Goal: Transaction & Acquisition: Purchase product/service

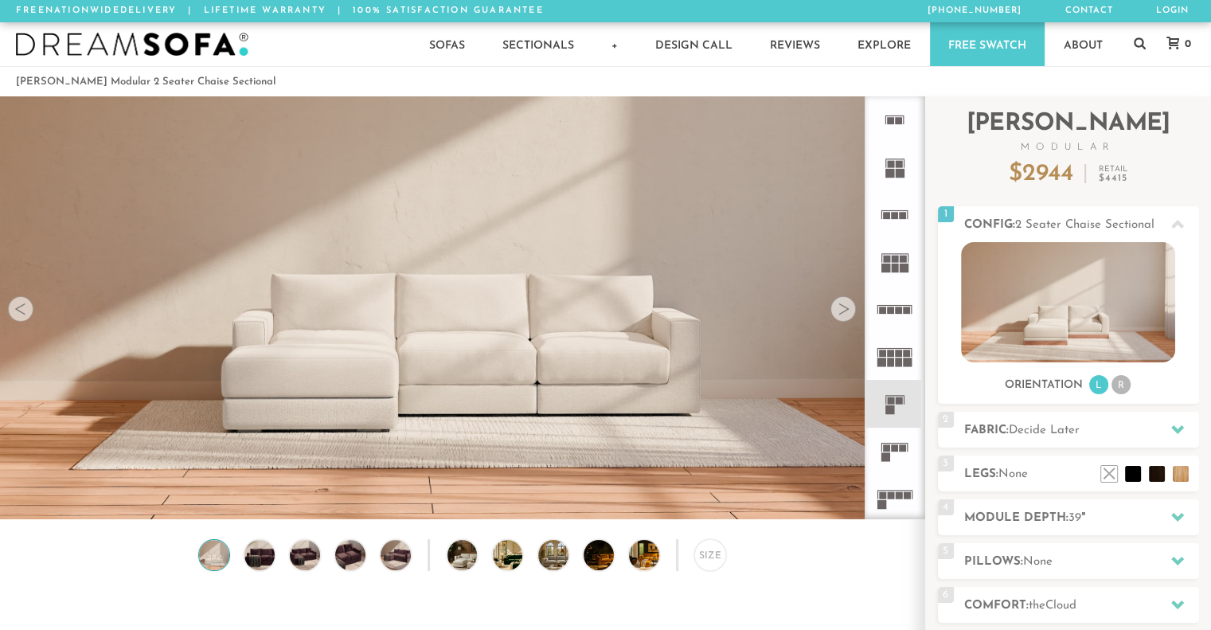
scroll to position [17712, 1198]
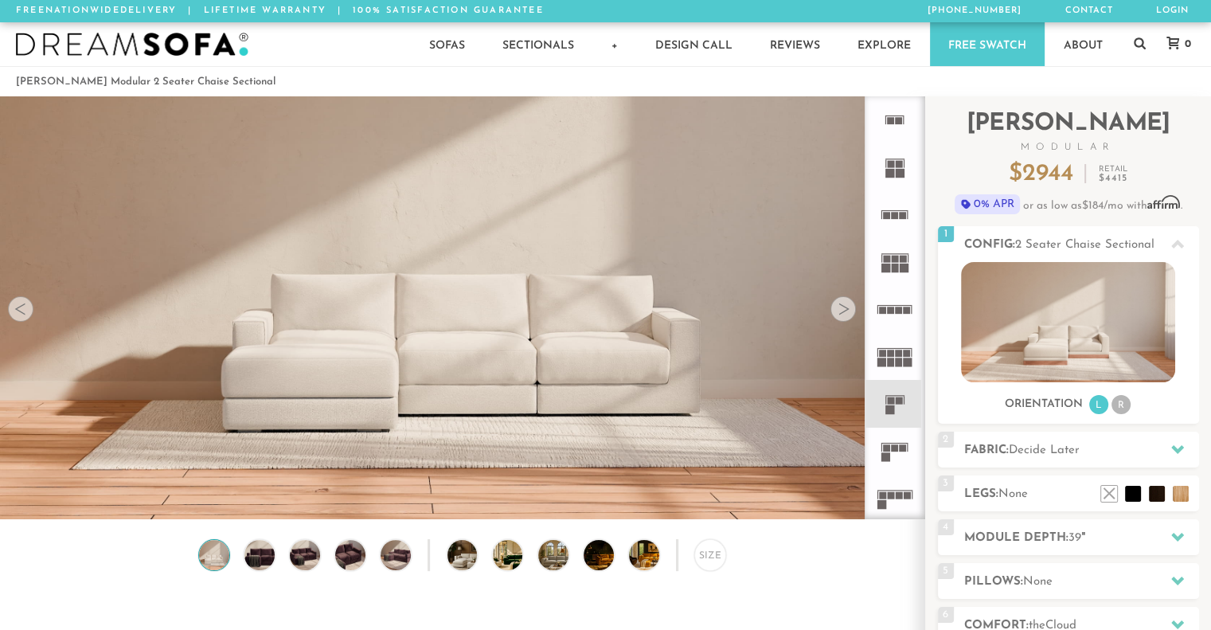
click at [899, 443] on rect at bounding box center [894, 443] width 27 height 1
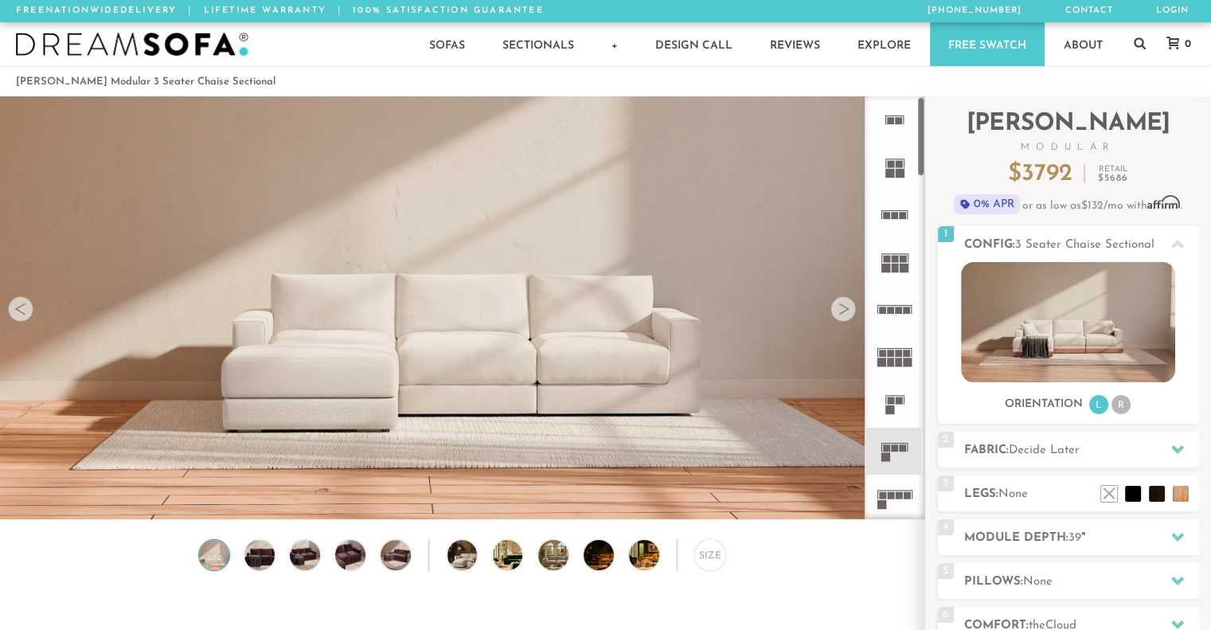
click at [911, 489] on icon at bounding box center [894, 498] width 47 height 47
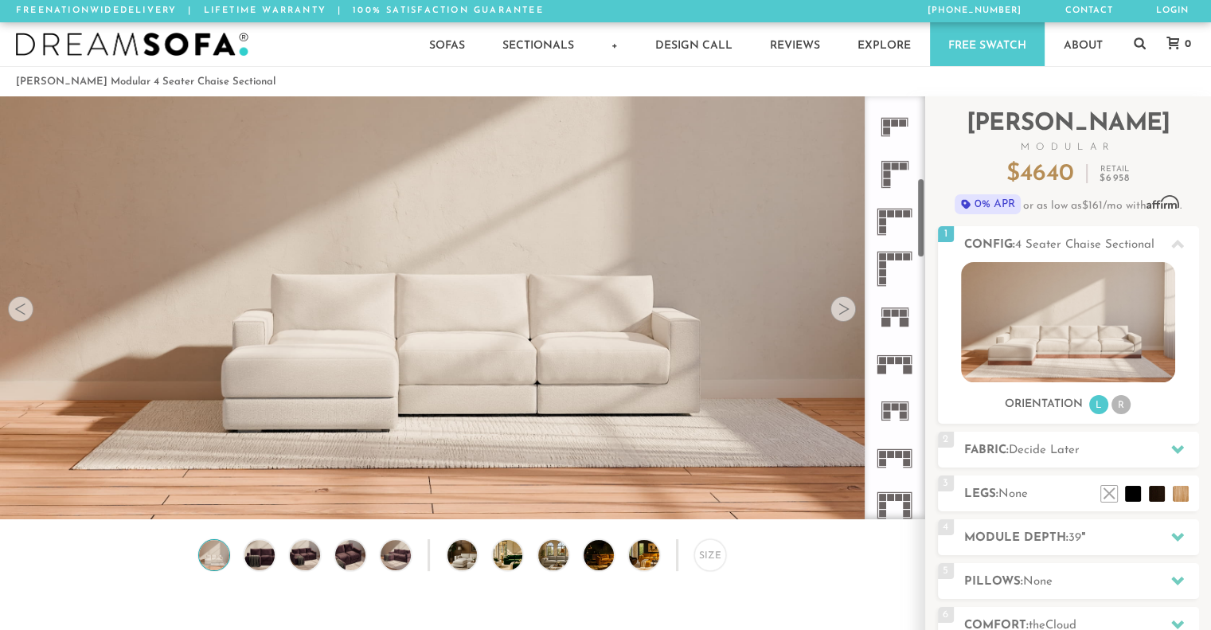
scroll to position [466, 0]
click at [892, 318] on icon at bounding box center [894, 315] width 47 height 47
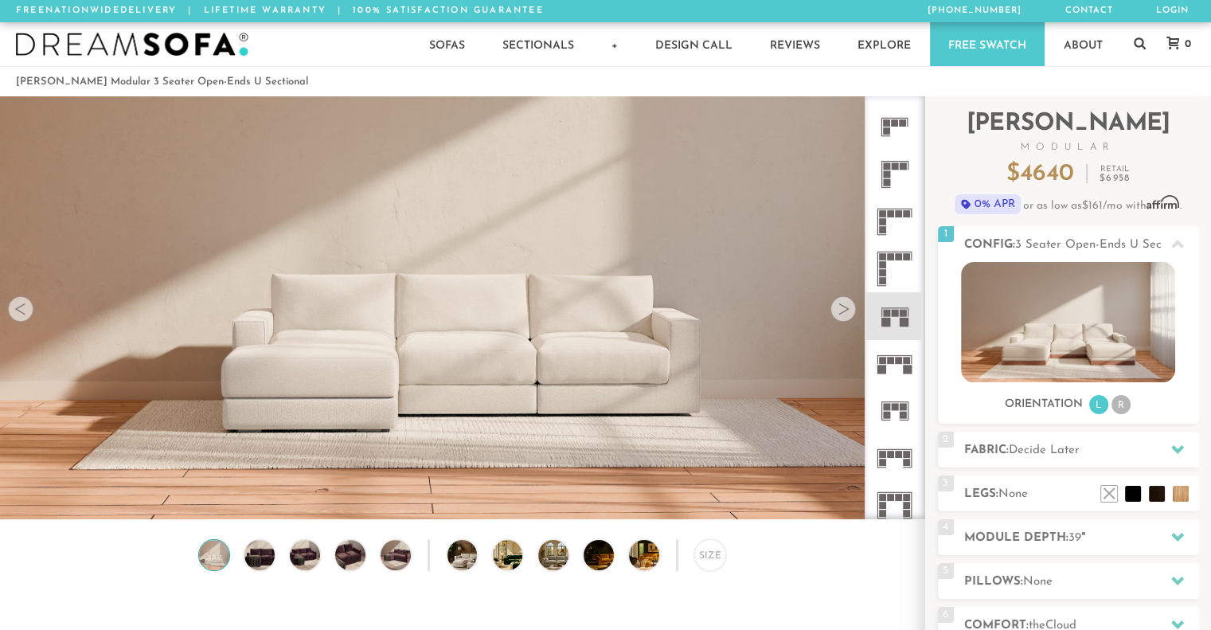
click at [889, 369] on icon at bounding box center [894, 363] width 47 height 47
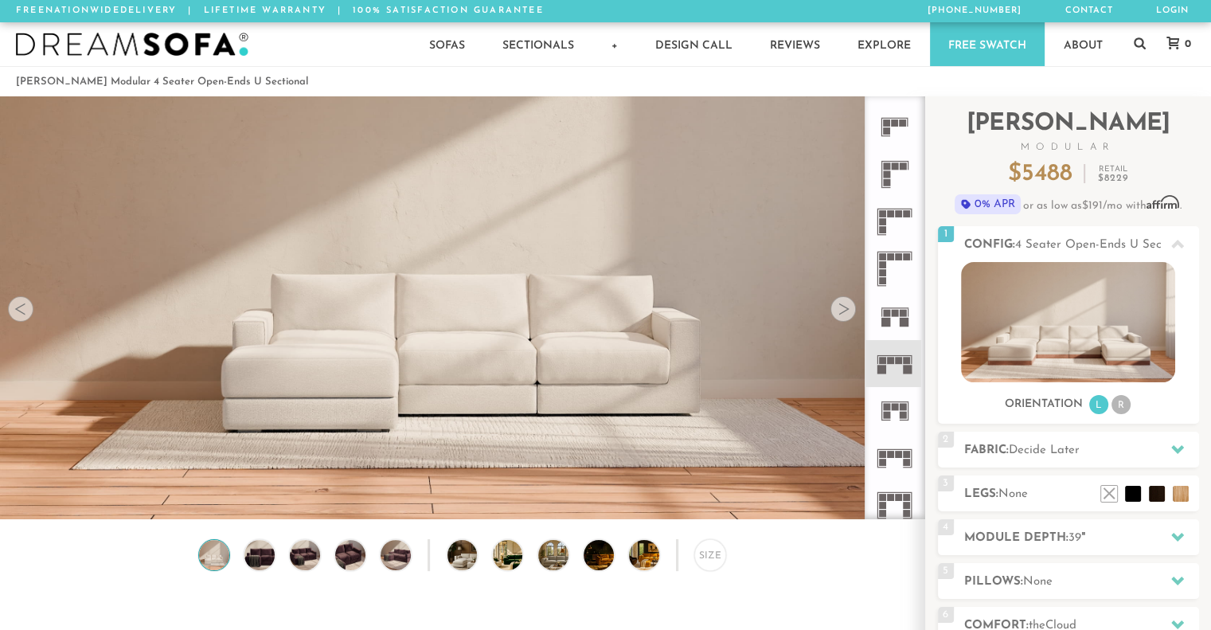
click at [882, 452] on rect at bounding box center [882, 454] width 7 height 7
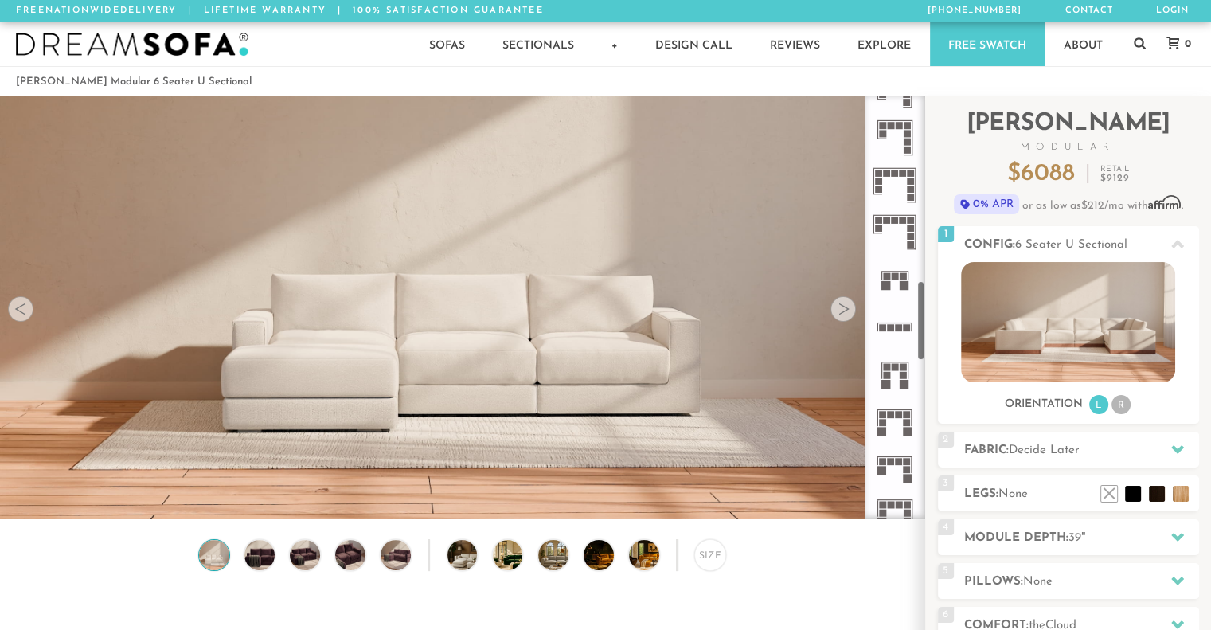
scroll to position [975, 0]
click at [889, 464] on rect at bounding box center [890, 462] width 7 height 7
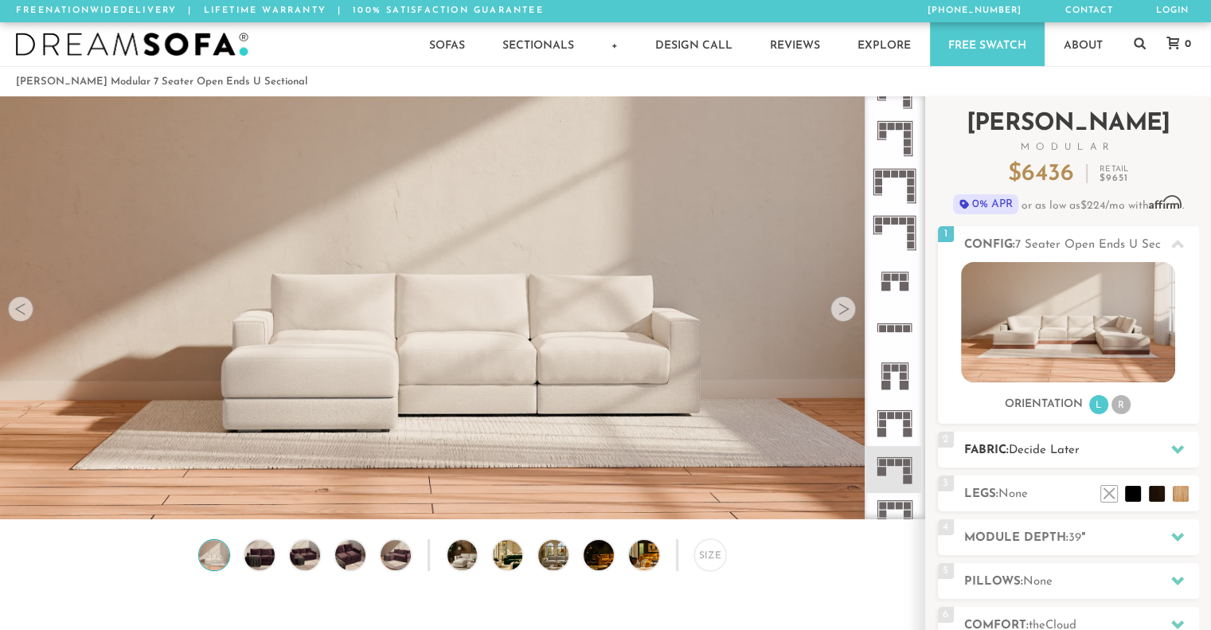
click at [1073, 455] on span "Decide Later" at bounding box center [1044, 450] width 71 height 12
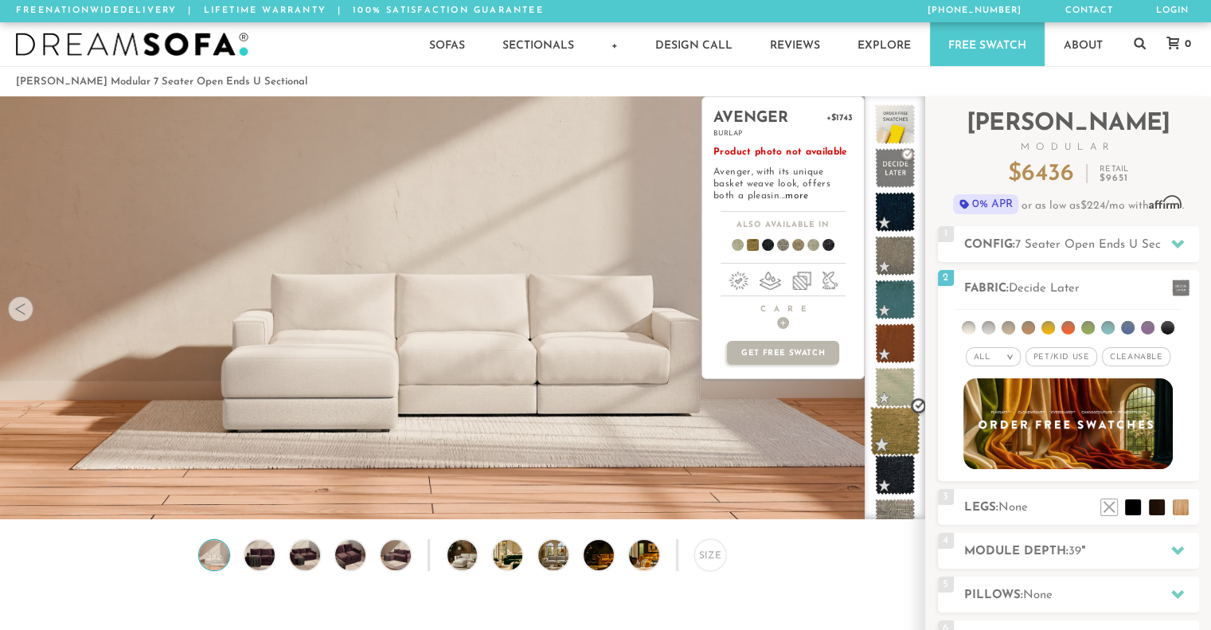
click at [895, 422] on span at bounding box center [895, 431] width 50 height 50
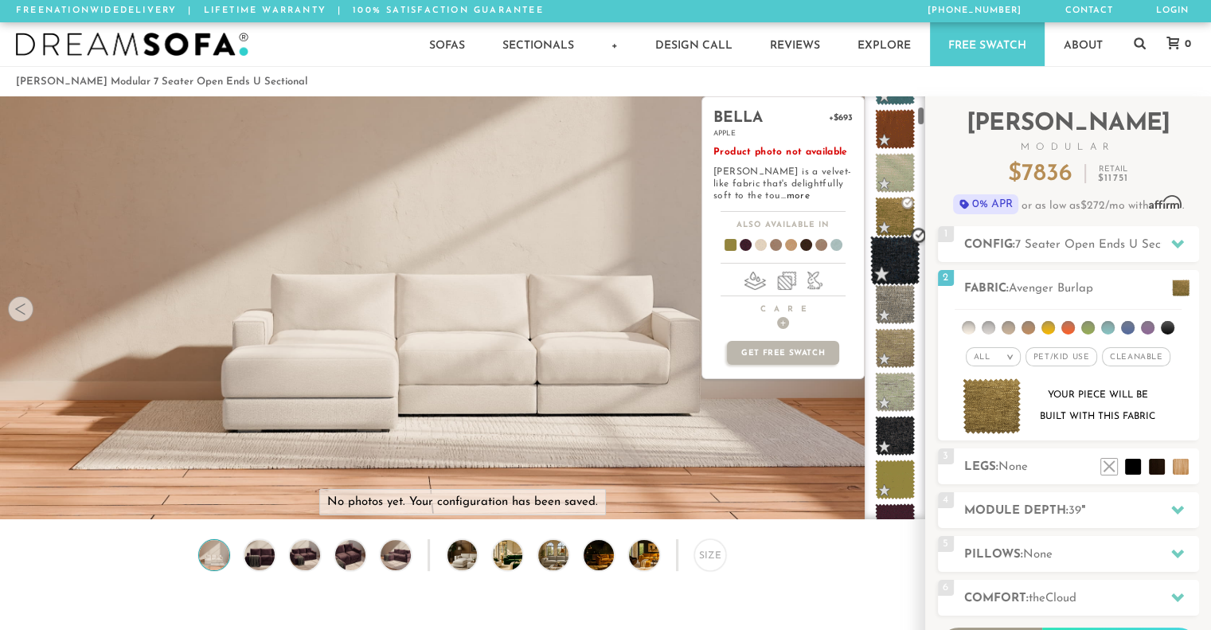
scroll to position [238, 0]
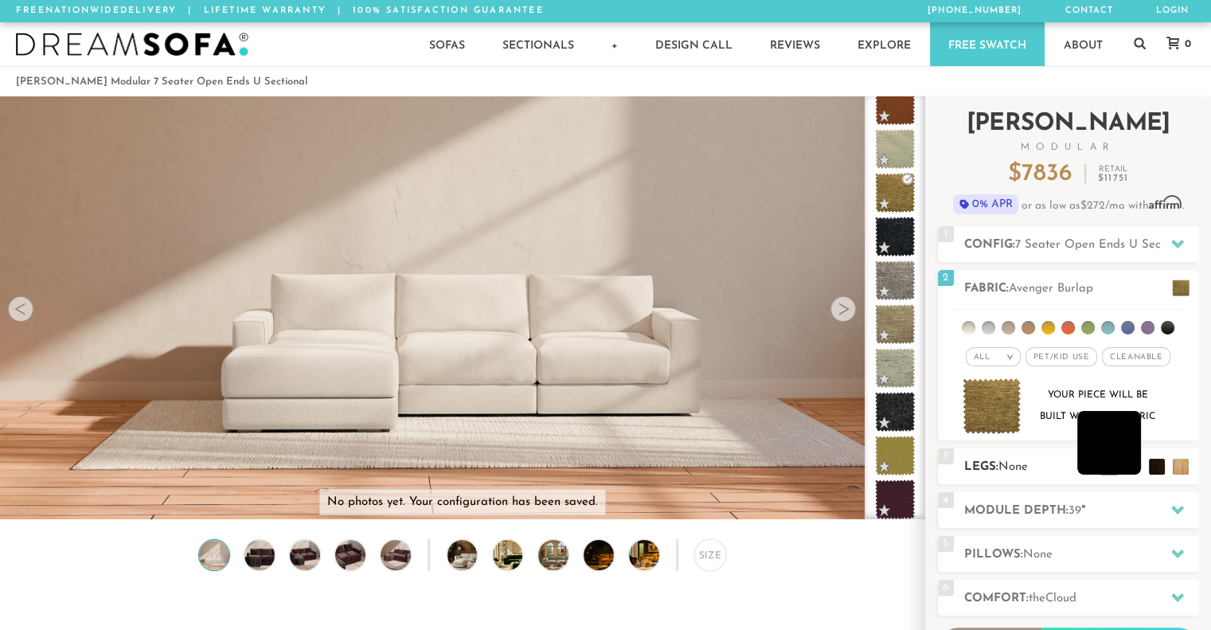
click at [1132, 466] on li at bounding box center [1109, 443] width 64 height 64
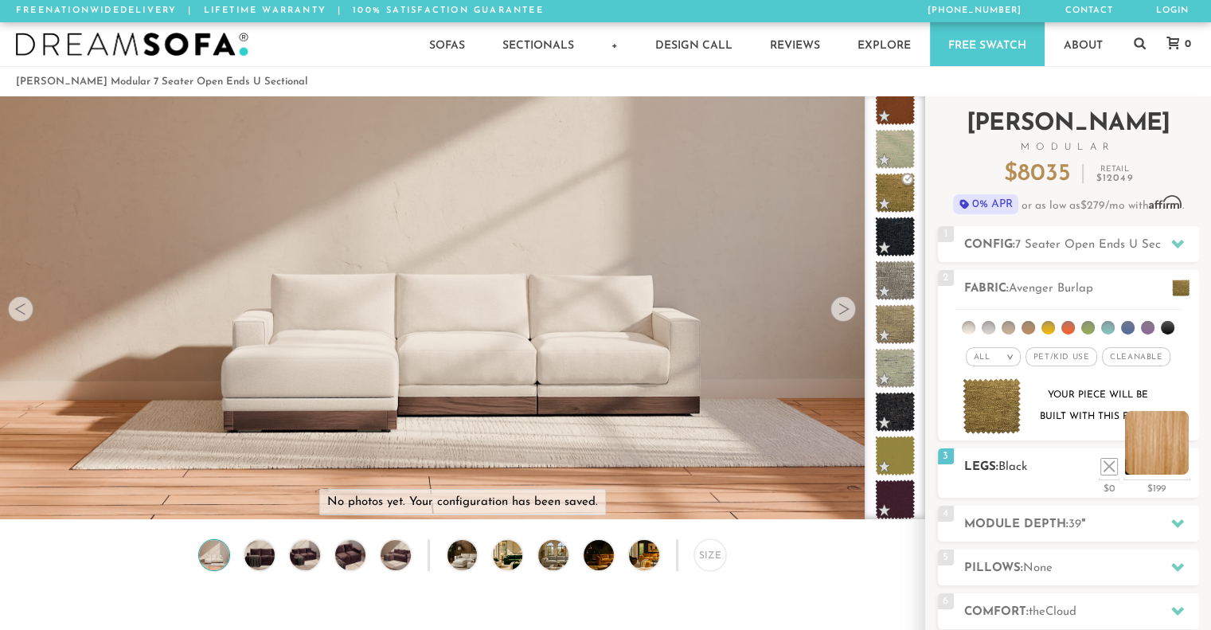
click at [1183, 467] on li at bounding box center [1157, 443] width 64 height 64
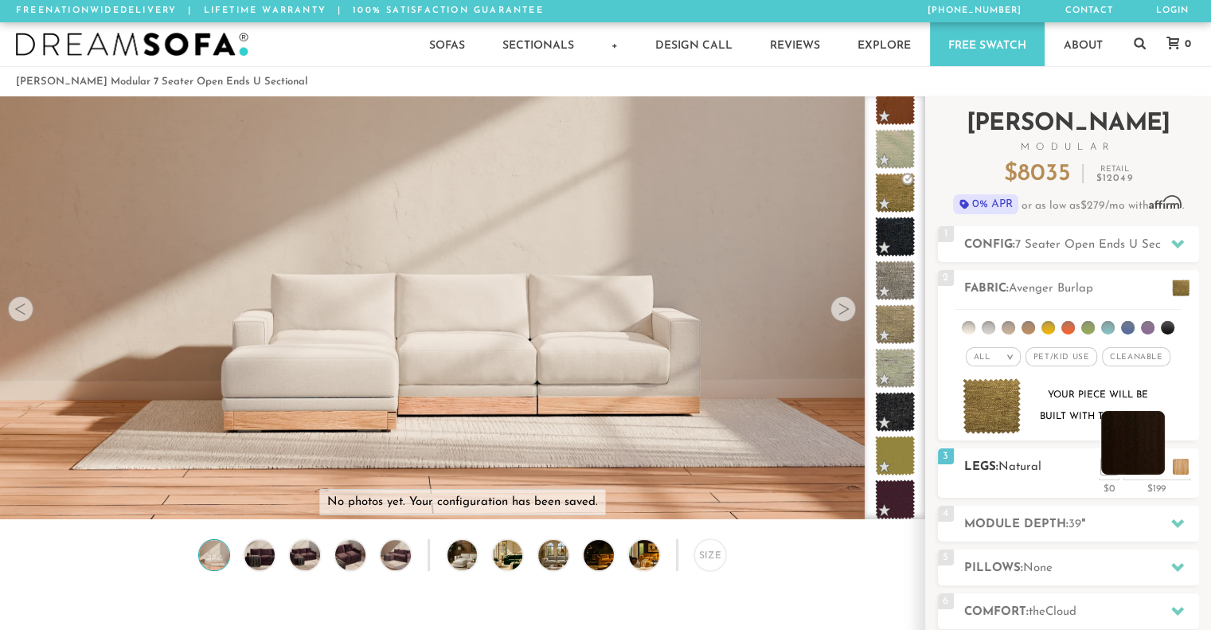
click at [1158, 467] on li at bounding box center [1133, 443] width 64 height 64
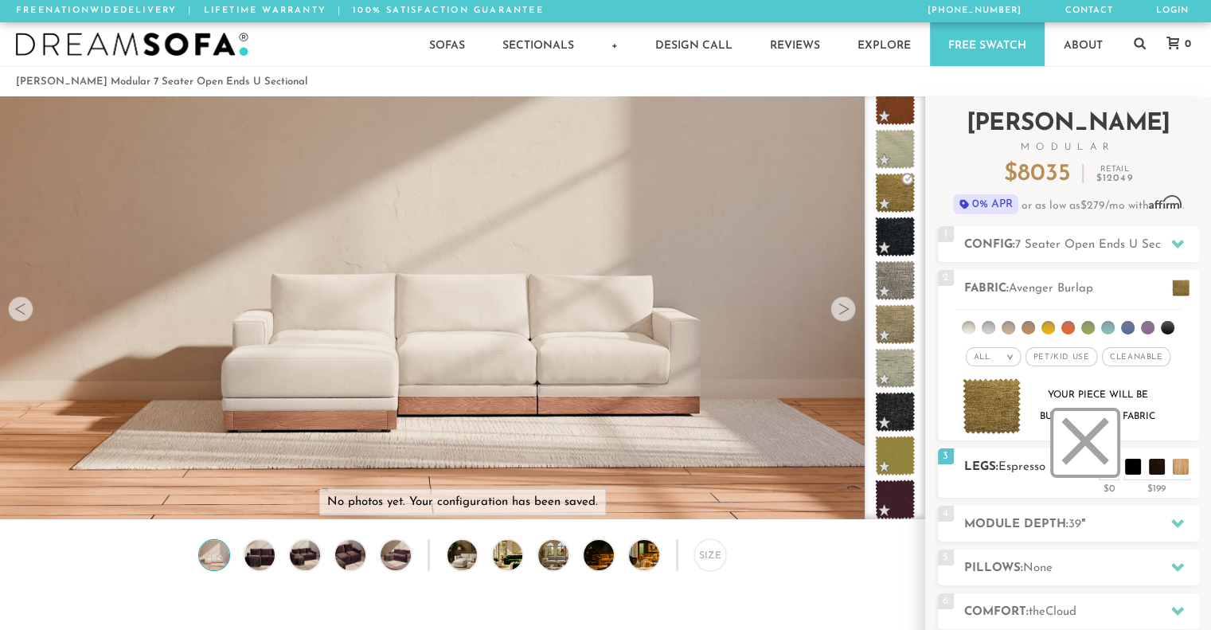
click at [1109, 471] on li at bounding box center [1085, 443] width 64 height 64
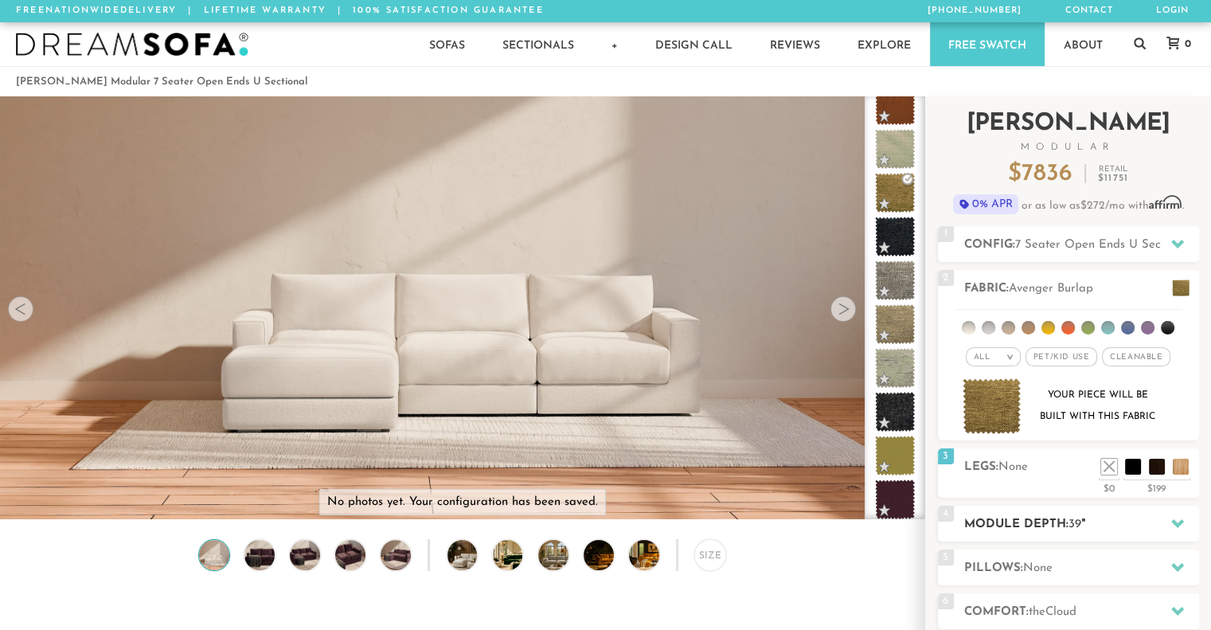
click at [1054, 527] on h2 "Module Depth: 39 "" at bounding box center [1081, 524] width 235 height 18
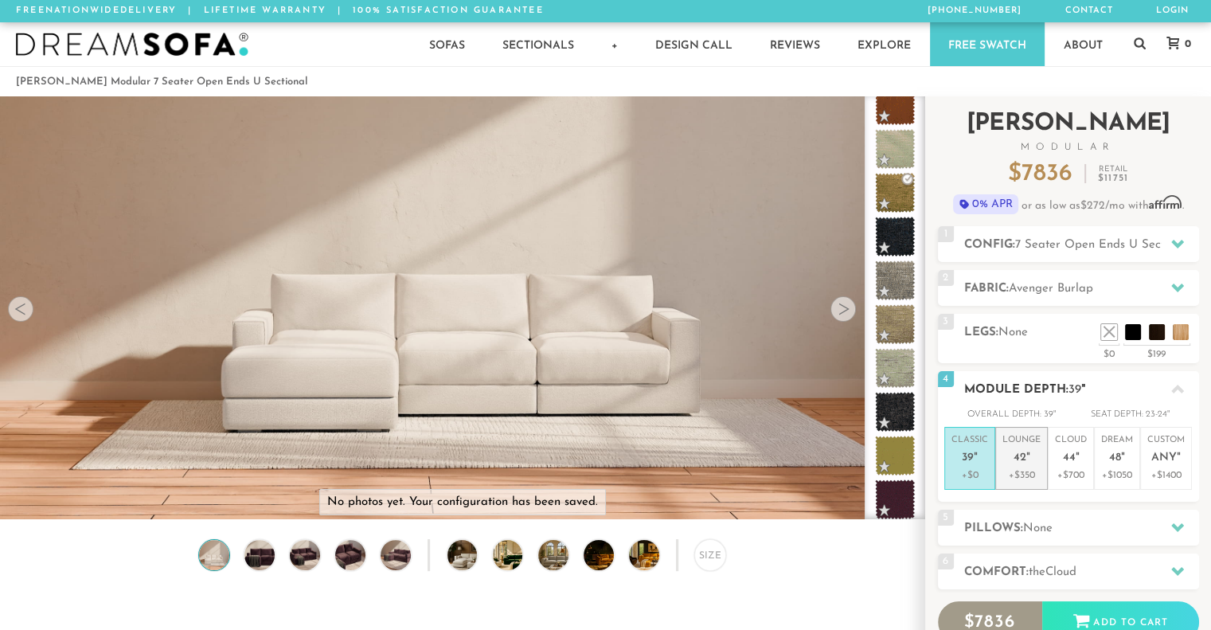
click at [1030, 476] on p "+$350" at bounding box center [1022, 475] width 38 height 14
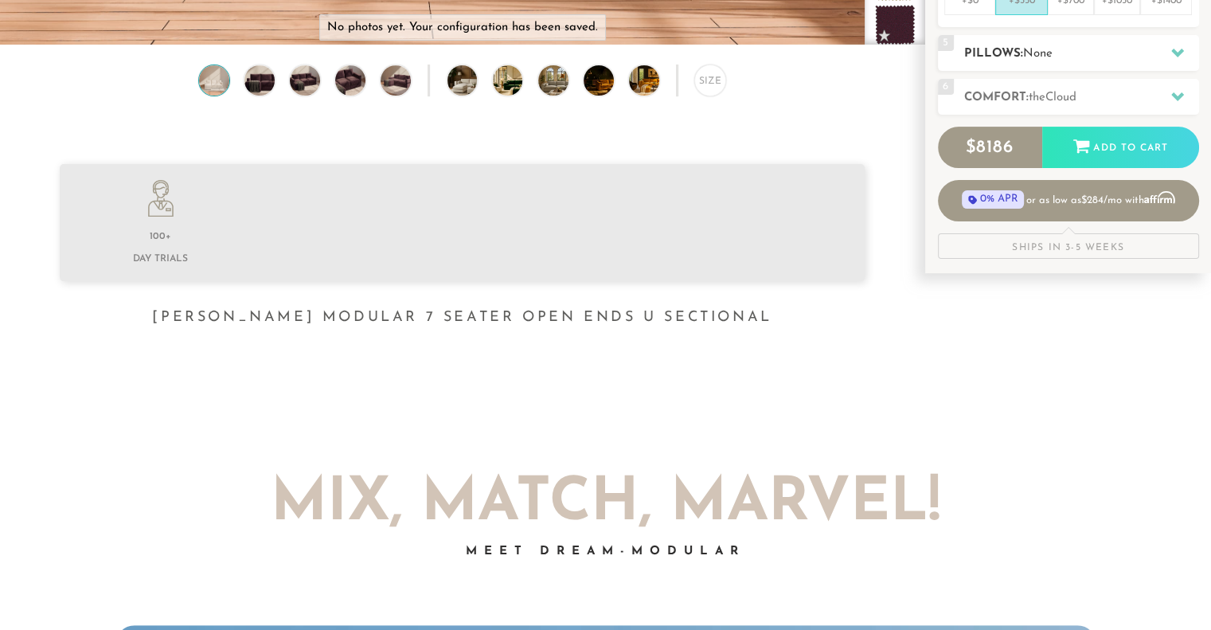
scroll to position [475, 0]
click at [1045, 99] on span "the" at bounding box center [1037, 98] width 17 height 12
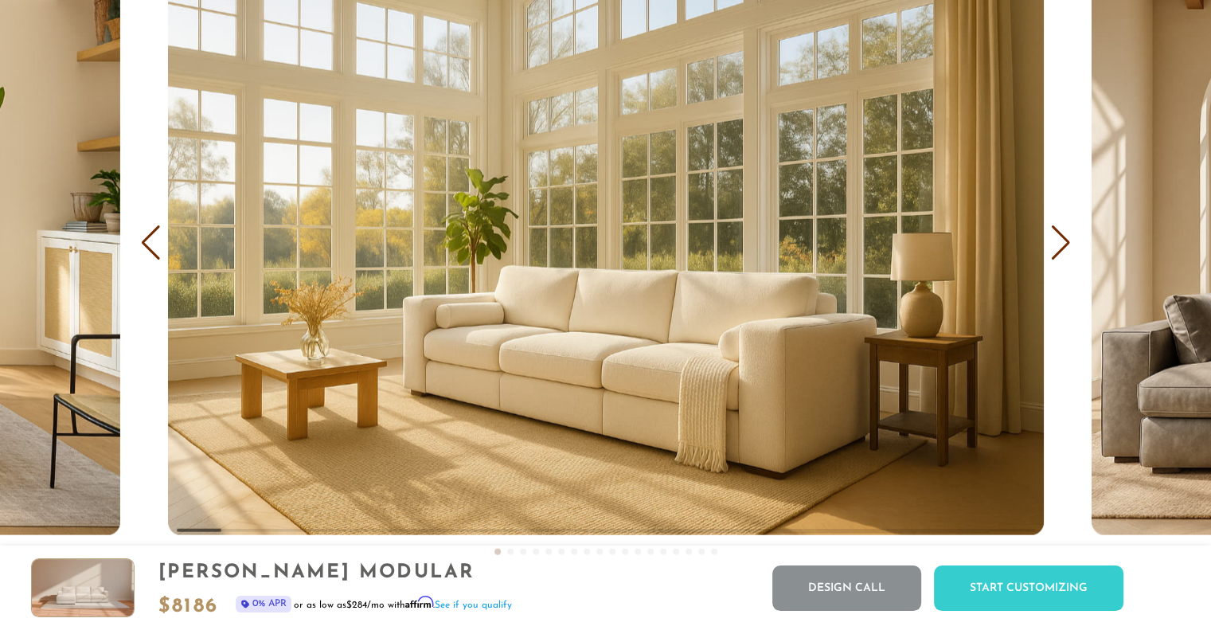
scroll to position [9582, 0]
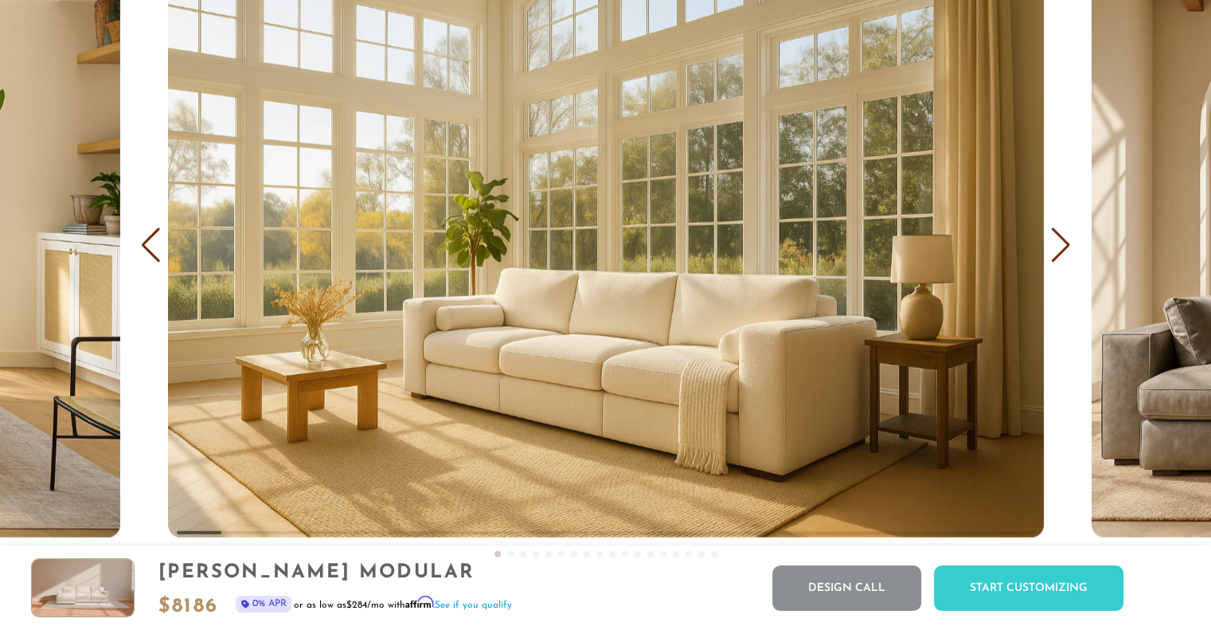
click at [1057, 246] on div "Next slide" at bounding box center [1060, 245] width 21 height 35
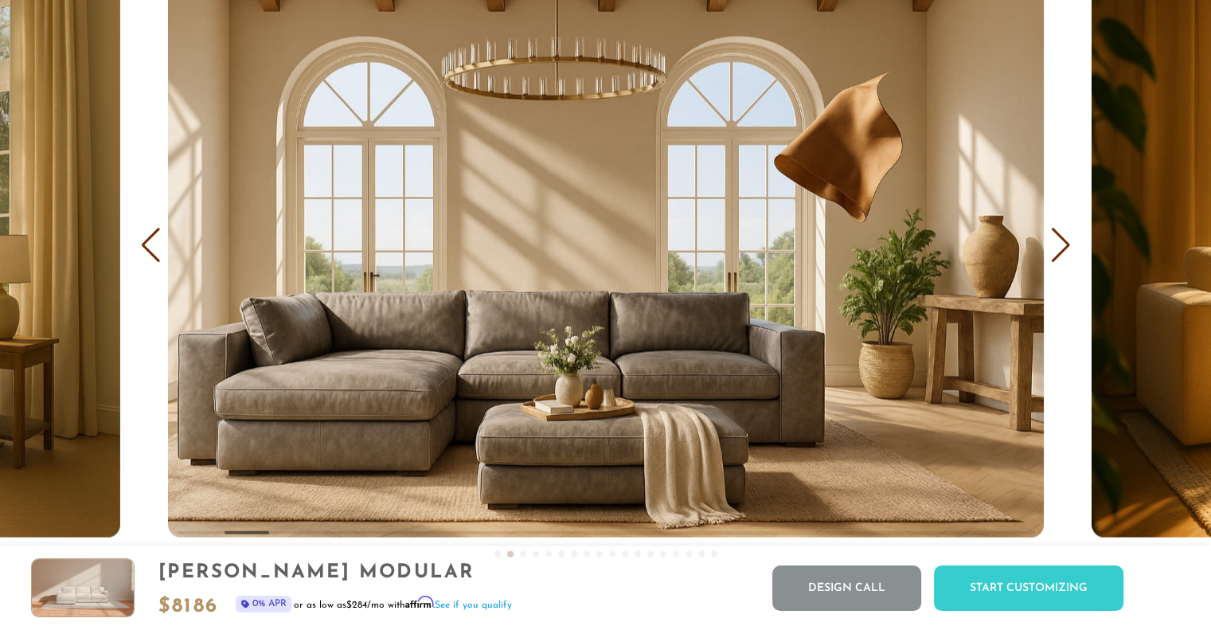
click at [1057, 246] on div "Next slide" at bounding box center [1060, 245] width 21 height 35
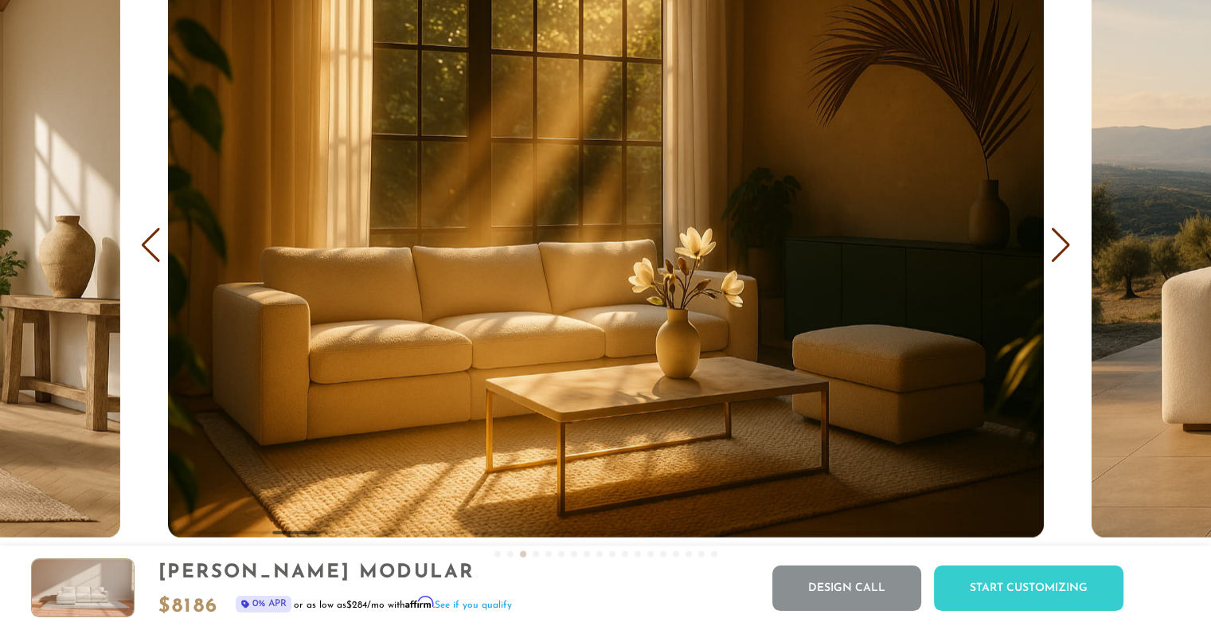
click at [1057, 246] on div "Next slide" at bounding box center [1060, 245] width 21 height 35
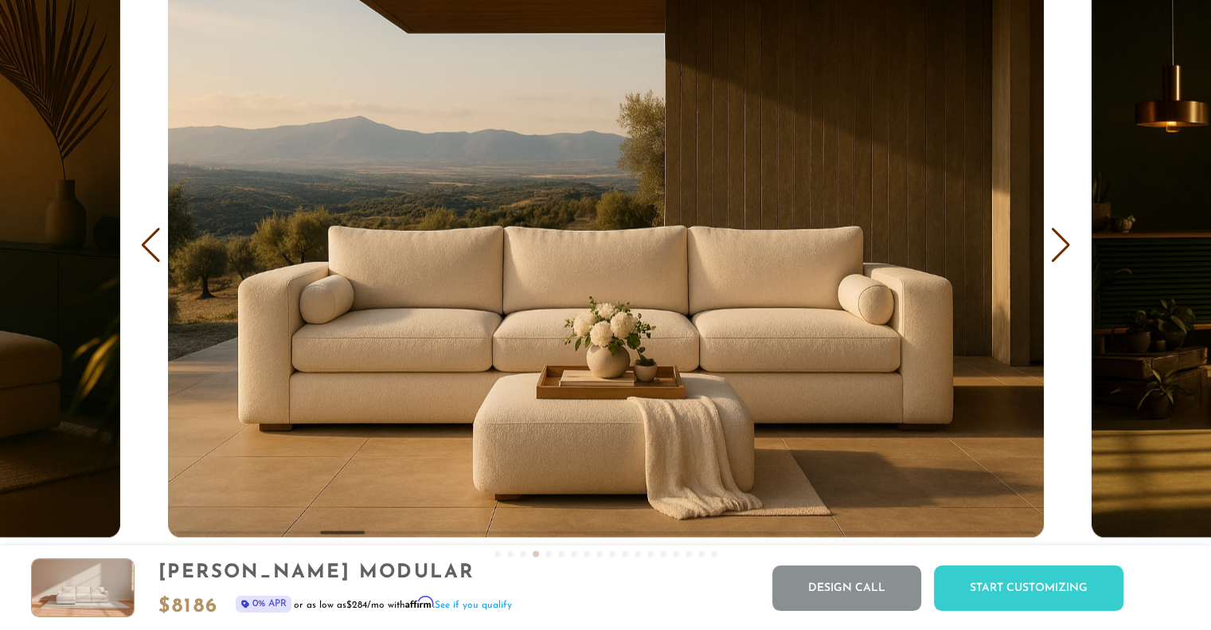
click at [1057, 246] on div "Next slide" at bounding box center [1060, 245] width 21 height 35
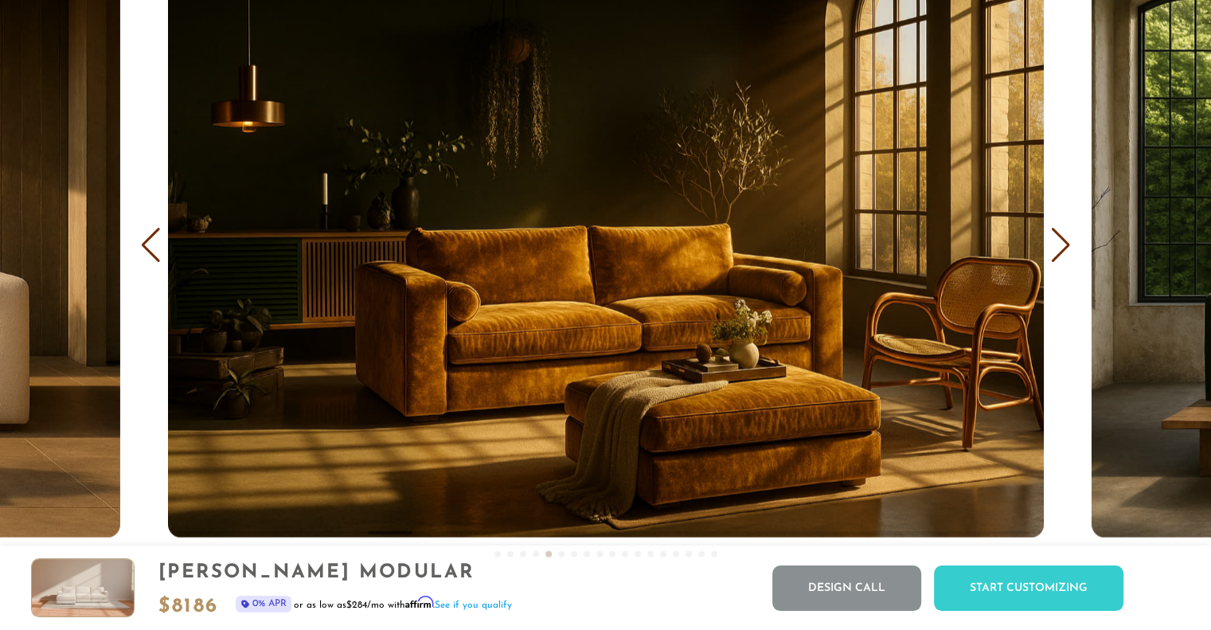
click at [1057, 246] on div "Next slide" at bounding box center [1060, 245] width 21 height 35
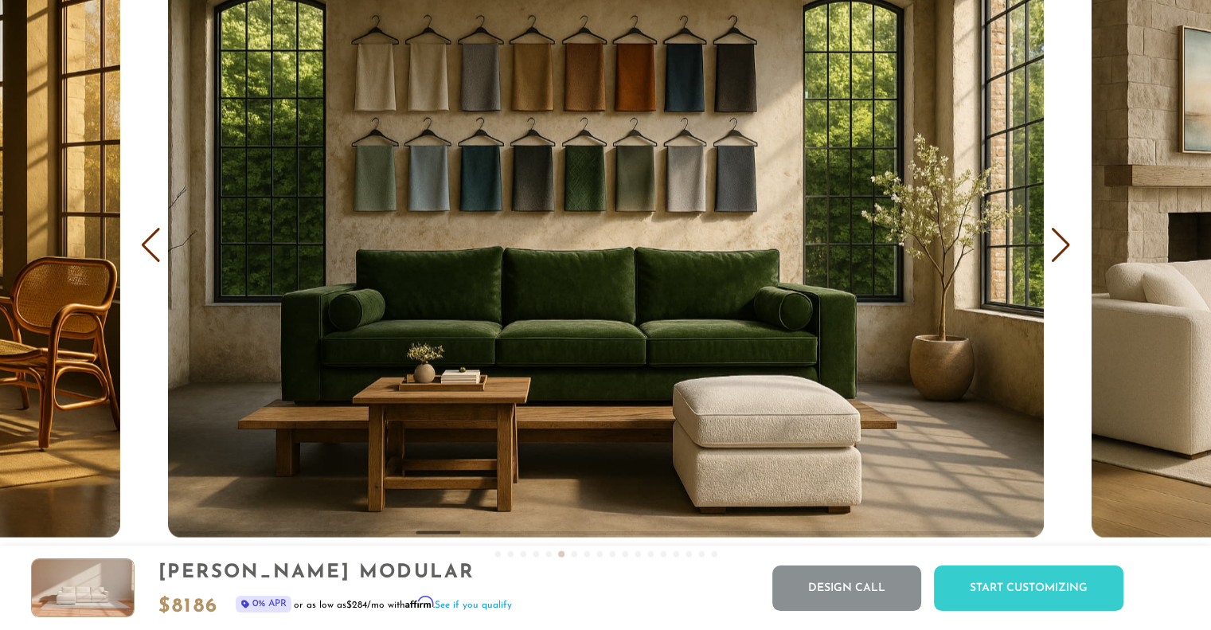
click at [1057, 246] on div "Next slide" at bounding box center [1060, 245] width 21 height 35
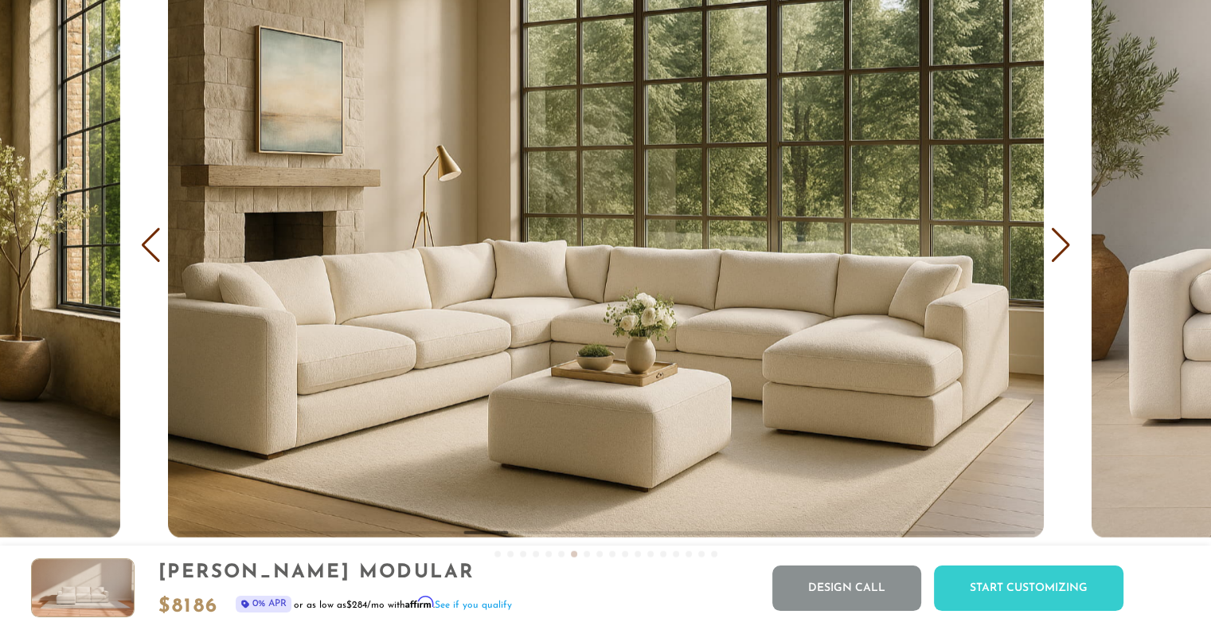
click at [1057, 246] on div "Next slide" at bounding box center [1060, 245] width 21 height 35
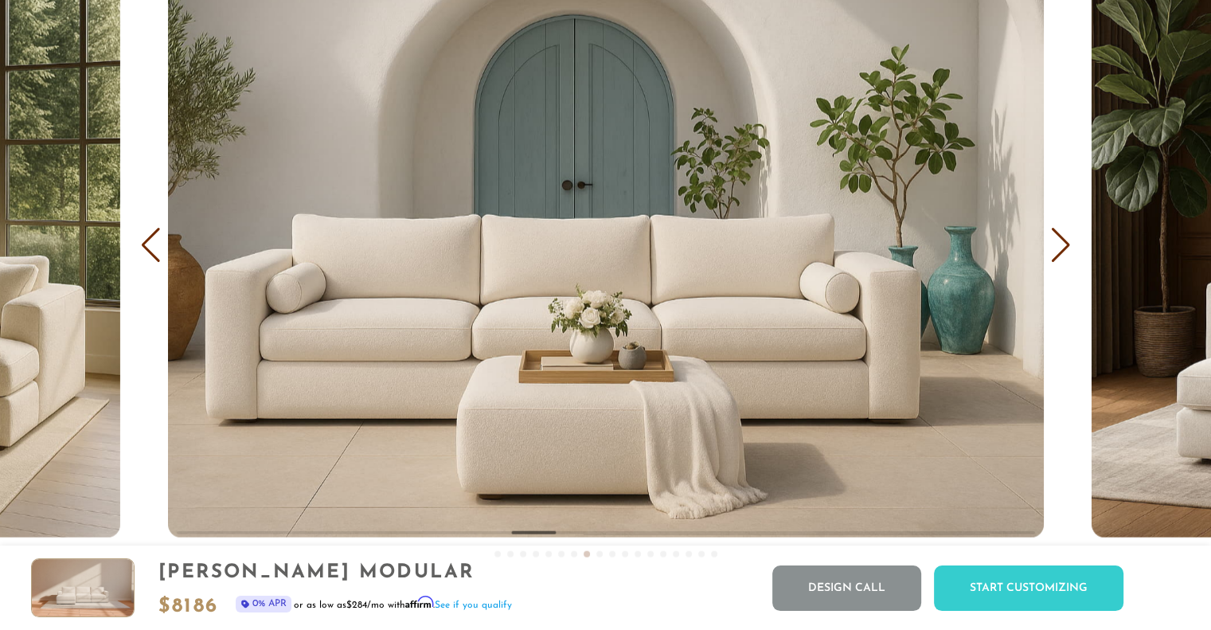
click at [1057, 246] on div "Next slide" at bounding box center [1060, 245] width 21 height 35
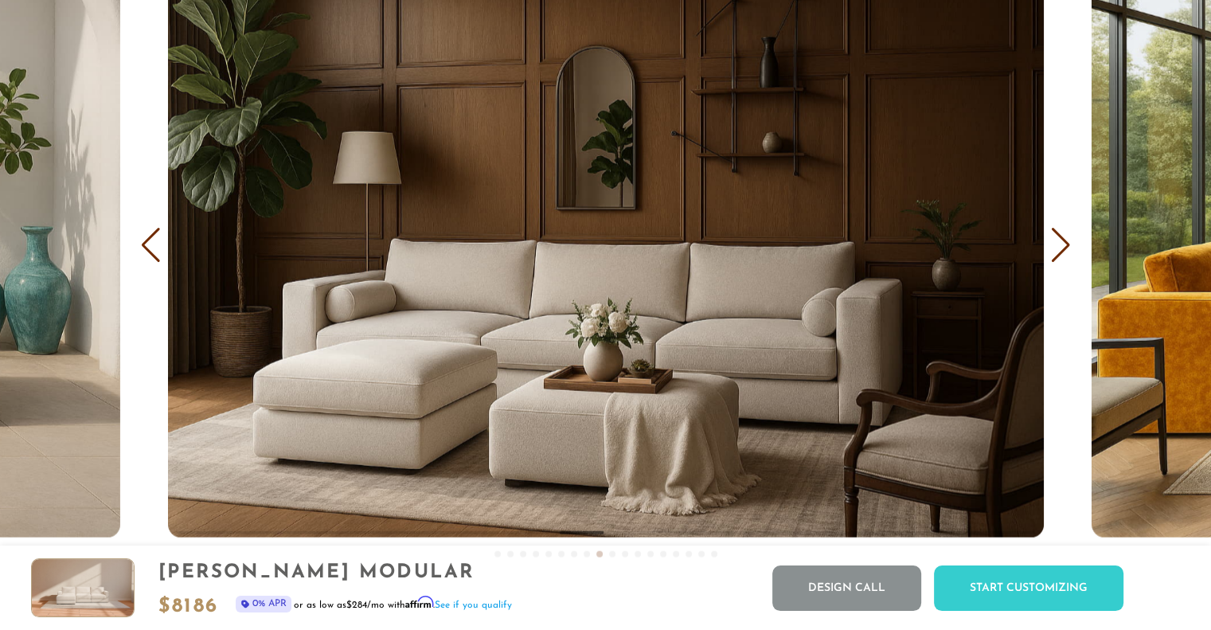
click at [1057, 246] on div "Next slide" at bounding box center [1060, 245] width 21 height 35
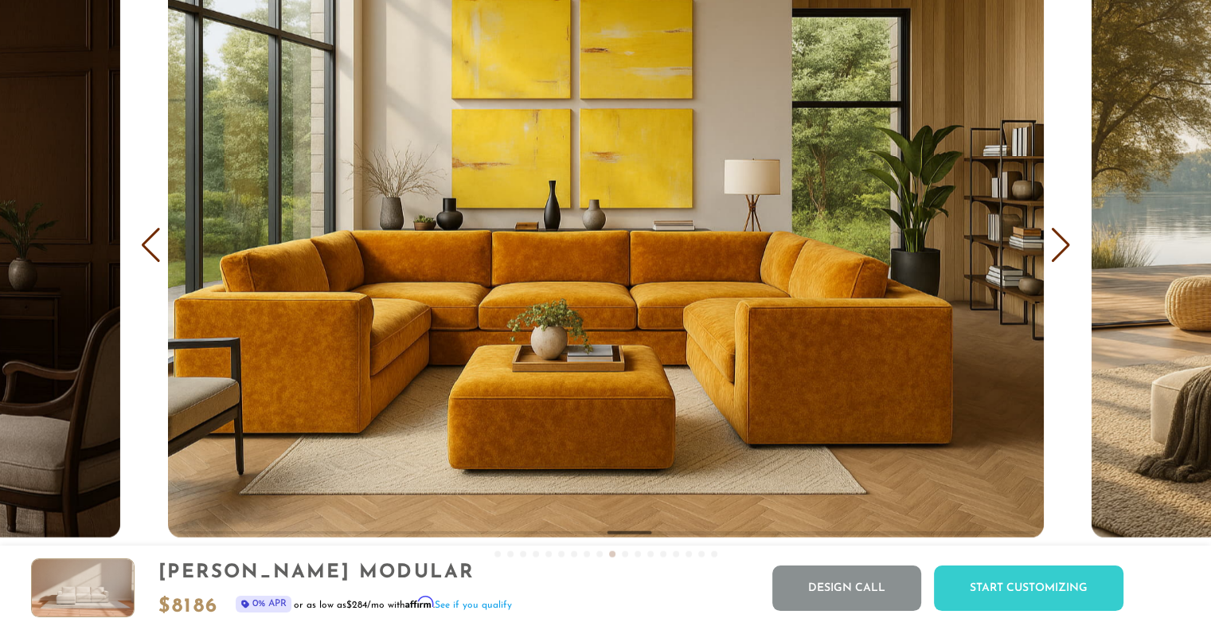
click at [1057, 246] on div "Next slide" at bounding box center [1060, 245] width 21 height 35
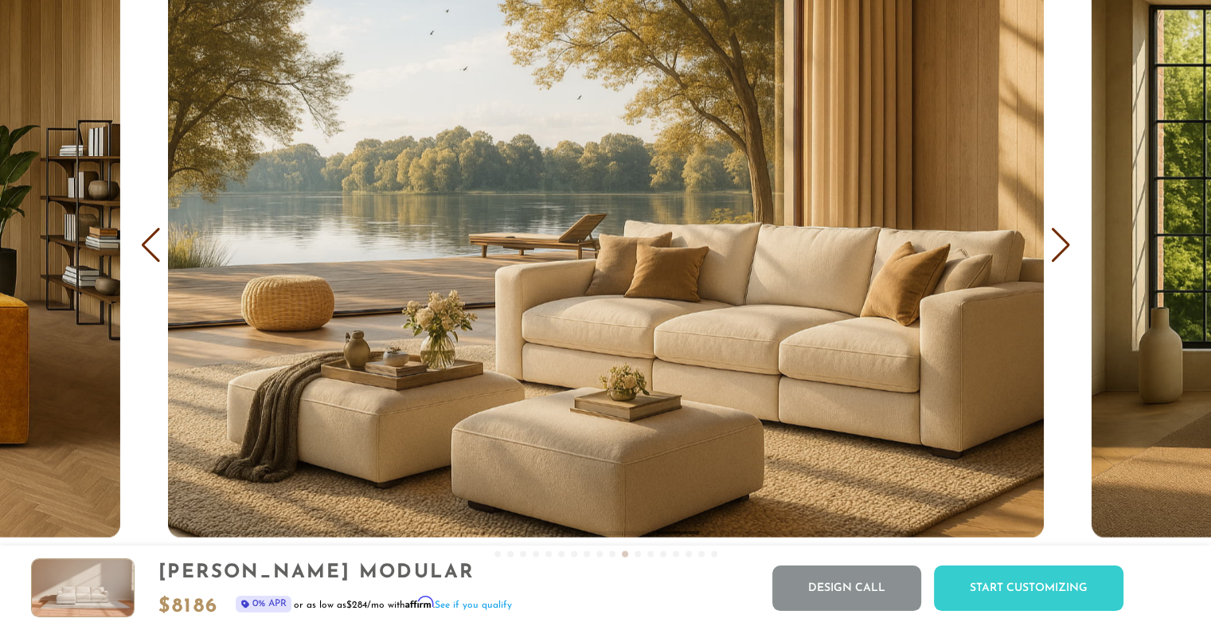
click at [1057, 246] on div "Next slide" at bounding box center [1060, 245] width 21 height 35
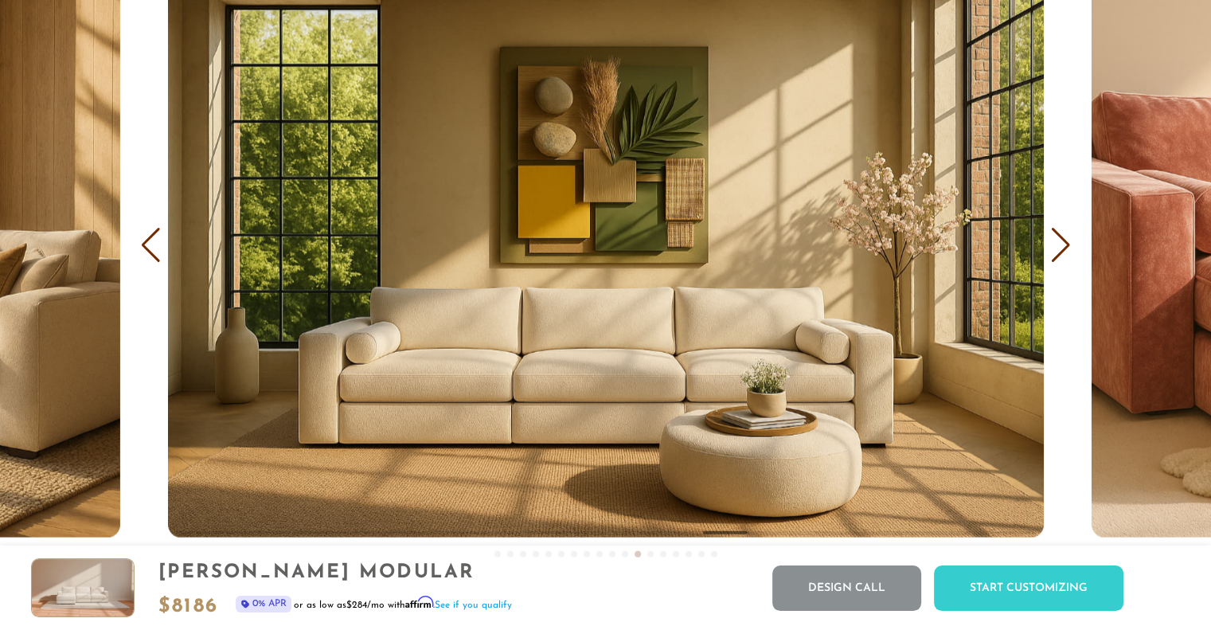
click at [1057, 246] on div "Next slide" at bounding box center [1060, 245] width 21 height 35
